Goal: Use online tool/utility: Utilize a website feature to perform a specific function

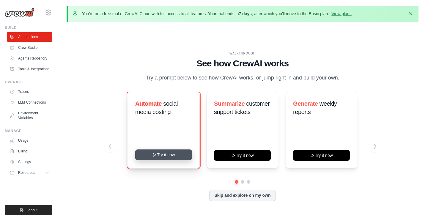
click at [165, 154] on button "Try it now" at bounding box center [163, 154] width 57 height 11
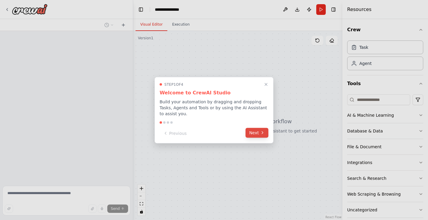
click at [257, 131] on button "Next" at bounding box center [256, 132] width 23 height 10
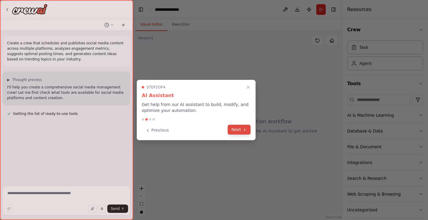
click at [244, 128] on icon at bounding box center [244, 129] width 5 height 5
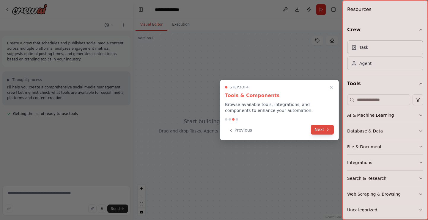
click at [321, 129] on button "Next" at bounding box center [322, 129] width 23 height 10
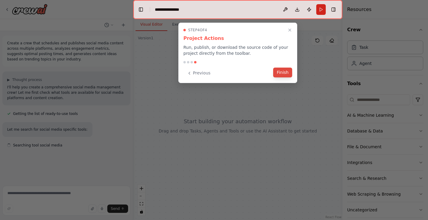
click at [278, 72] on button "Finish" at bounding box center [282, 72] width 19 height 10
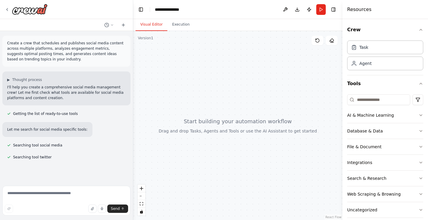
drag, startPoint x: 216, startPoint y: 129, endPoint x: 198, endPoint y: 118, distance: 20.8
click at [197, 117] on div at bounding box center [237, 125] width 209 height 189
drag, startPoint x: 198, startPoint y: 118, endPoint x: 215, endPoint y: 132, distance: 21.9
click at [215, 132] on div at bounding box center [237, 125] width 209 height 189
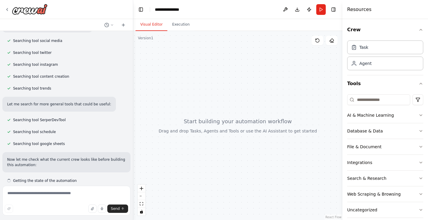
scroll to position [110, 0]
